Goal: Task Accomplishment & Management: Use online tool/utility

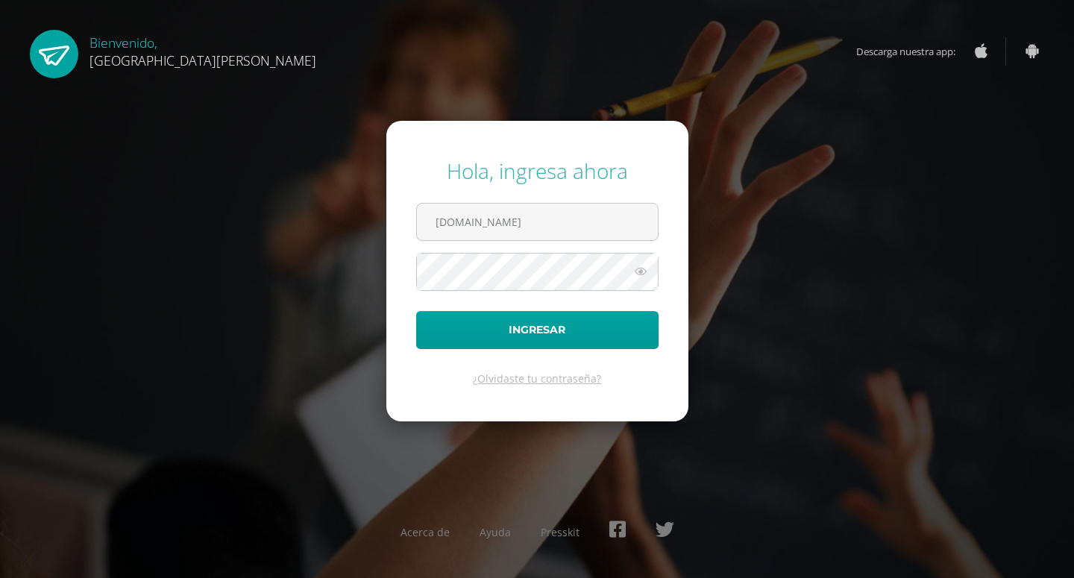
type input "yingxufatima.edoo.gt"
click at [416, 311] on button "Ingresar" at bounding box center [537, 330] width 242 height 38
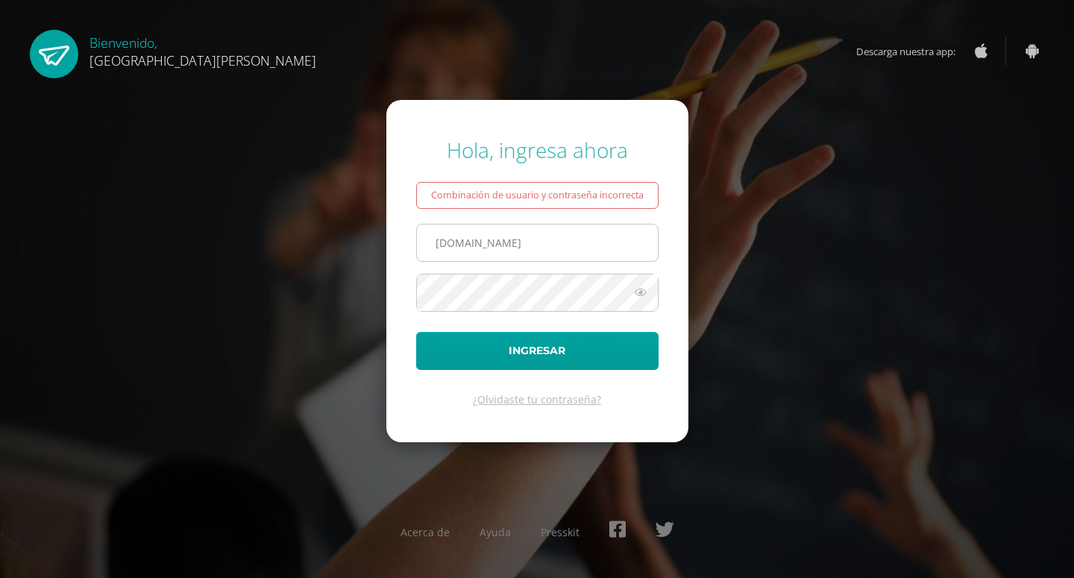
click at [465, 247] on input "yingxufatima.edoo.gt" at bounding box center [537, 243] width 241 height 37
type input "yingxu@fatima.edoo.gt"
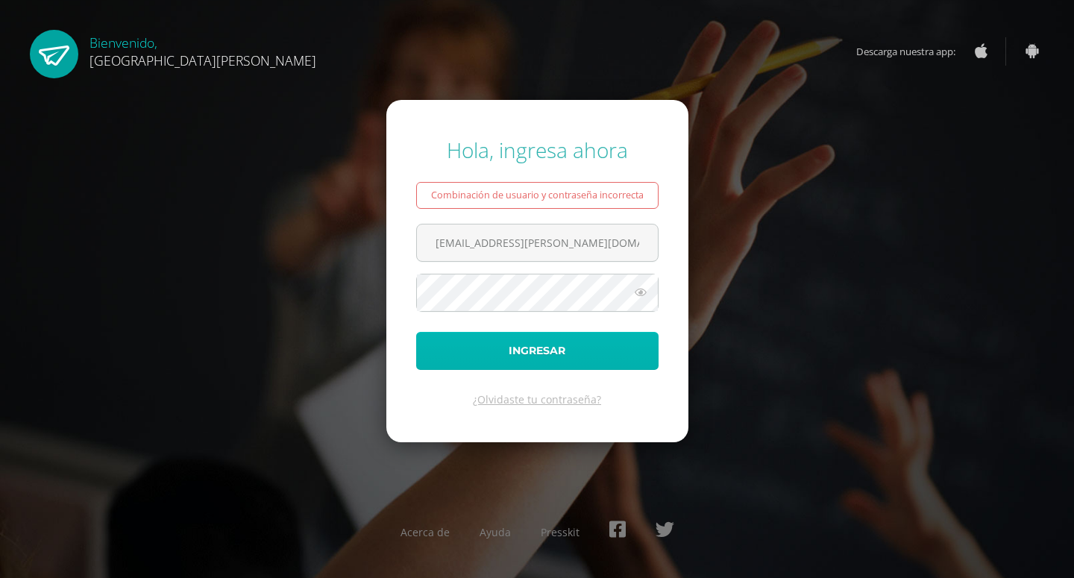
click at [484, 338] on button "Ingresar" at bounding box center [537, 351] width 242 height 38
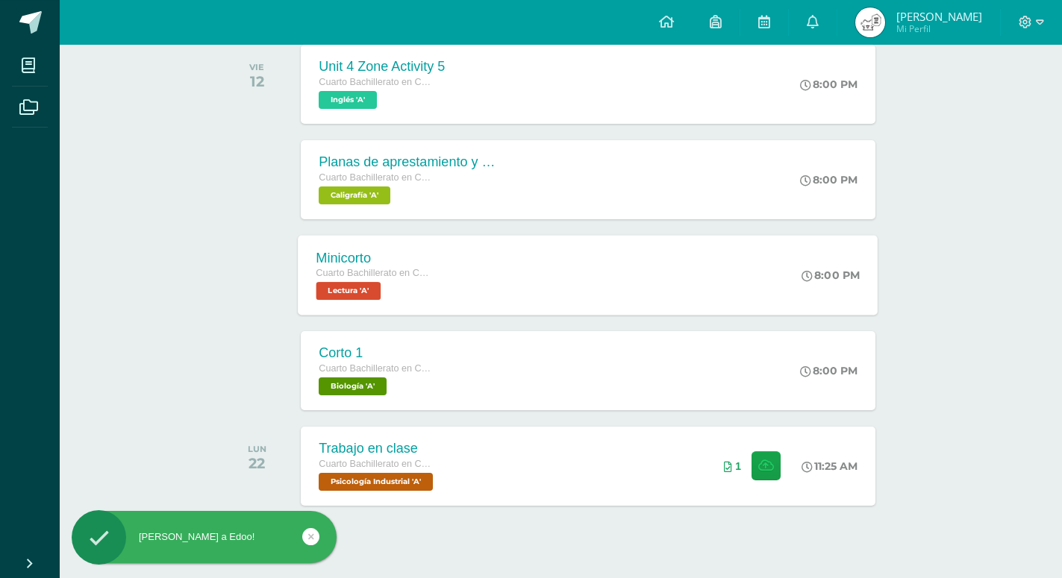
scroll to position [366, 0]
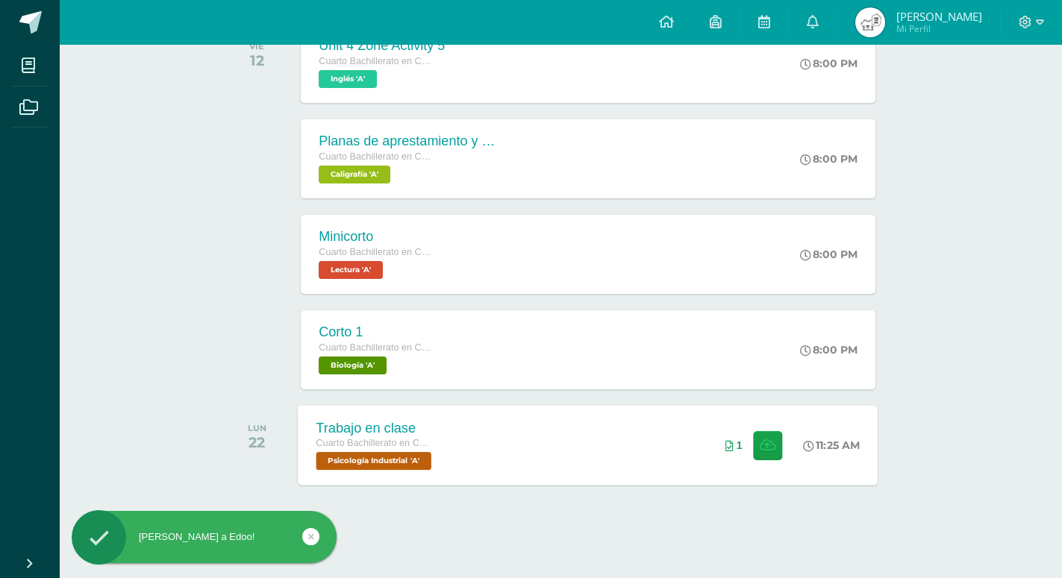
click at [502, 433] on div "Trabajo en clase Cuarto Bachillerato en CCLL en Diseño Grafico Psicología Indus…" at bounding box center [588, 445] width 580 height 80
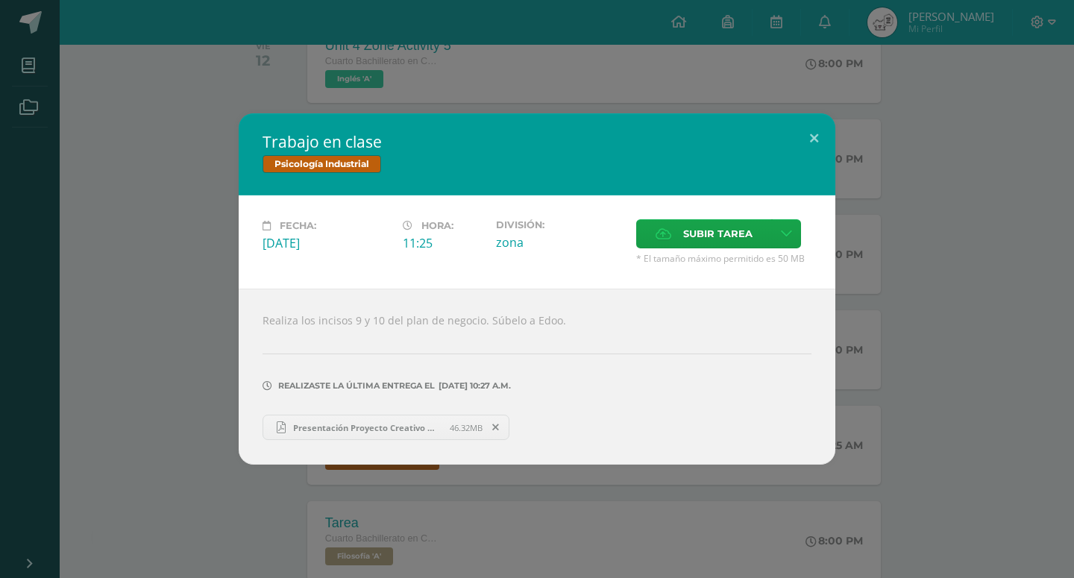
click at [385, 415] on link "Presentación Proyecto Creativo Moderno Azul.pdf 46.32MB" at bounding box center [386, 427] width 247 height 25
click at [800, 157] on button at bounding box center [814, 138] width 43 height 51
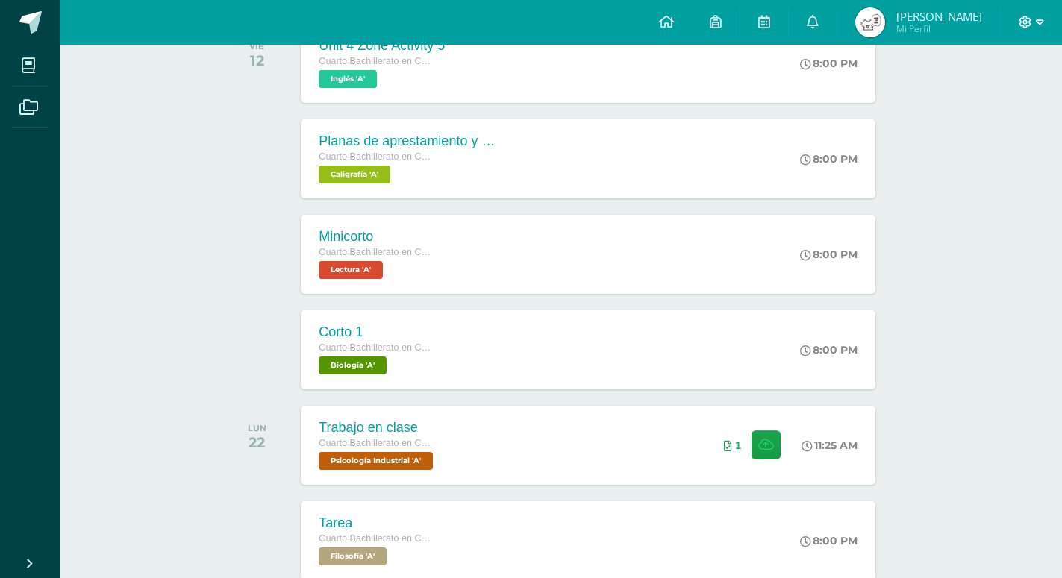
click at [1028, 21] on icon at bounding box center [1024, 22] width 13 height 13
click at [990, 104] on span "Cerrar sesión" at bounding box center [992, 102] width 67 height 14
